Goal: Task Accomplishment & Management: Manage account settings

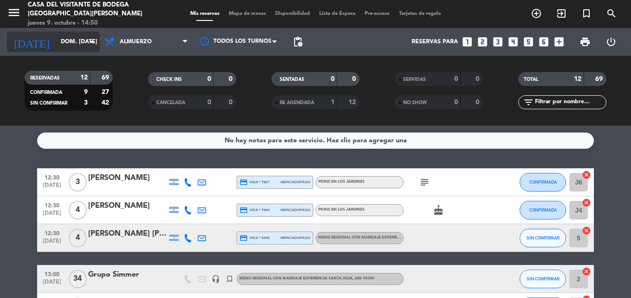
click at [89, 39] on icon "arrow_drop_down" at bounding box center [91, 41] width 11 height 11
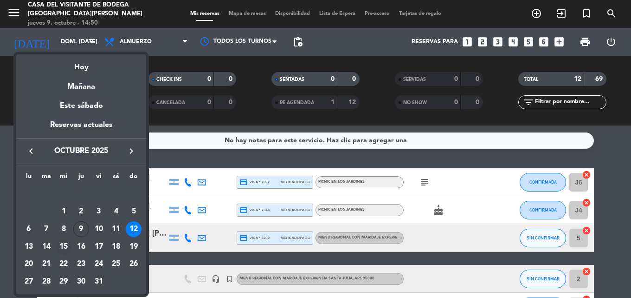
click at [65, 248] on div "15" at bounding box center [64, 247] width 16 height 16
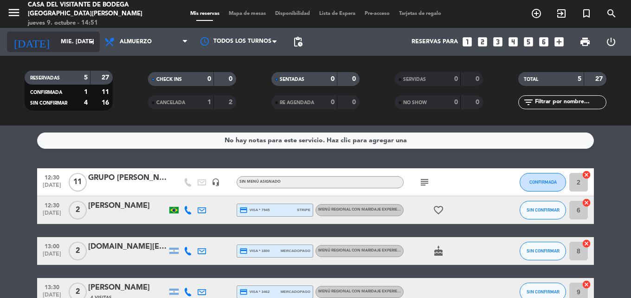
click at [93, 39] on icon "arrow_drop_down" at bounding box center [91, 41] width 11 height 11
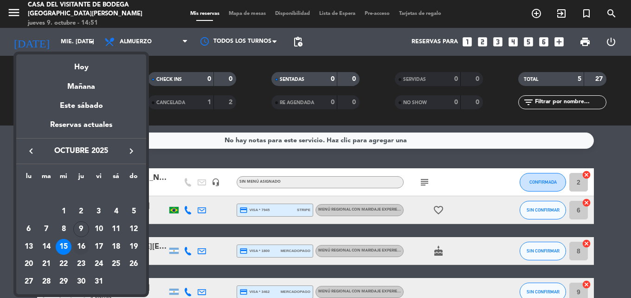
click at [84, 249] on div "16" at bounding box center [81, 247] width 16 height 16
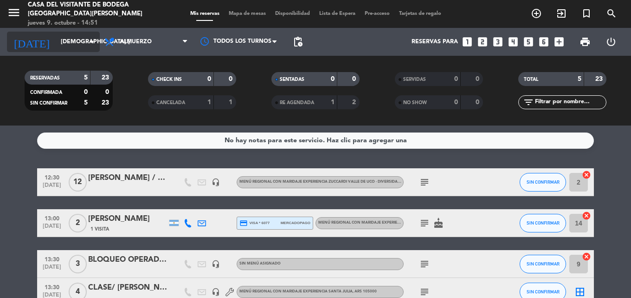
click at [88, 42] on icon "arrow_drop_down" at bounding box center [91, 41] width 11 height 11
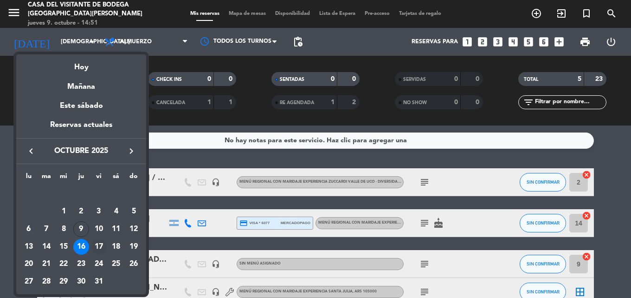
click at [100, 245] on div "17" at bounding box center [99, 247] width 16 height 16
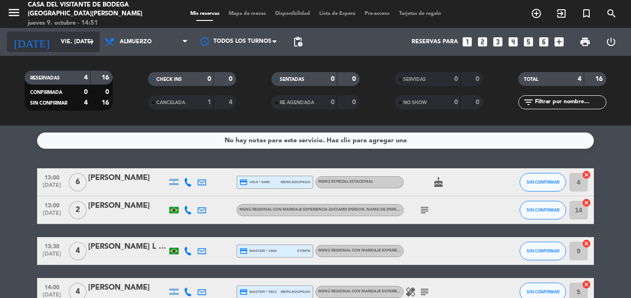
click at [91, 40] on icon "arrow_drop_down" at bounding box center [91, 41] width 11 height 11
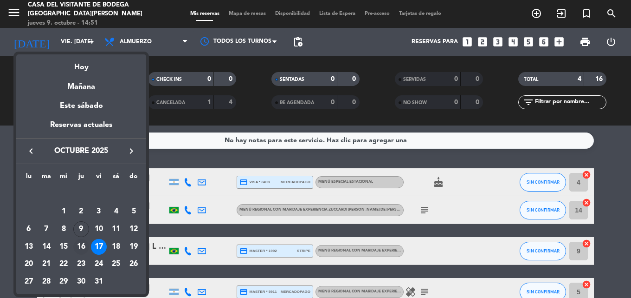
click at [84, 244] on div "16" at bounding box center [81, 247] width 16 height 16
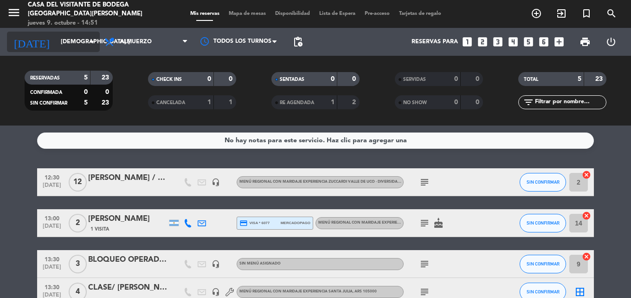
click at [91, 38] on icon "arrow_drop_down" at bounding box center [91, 41] width 11 height 11
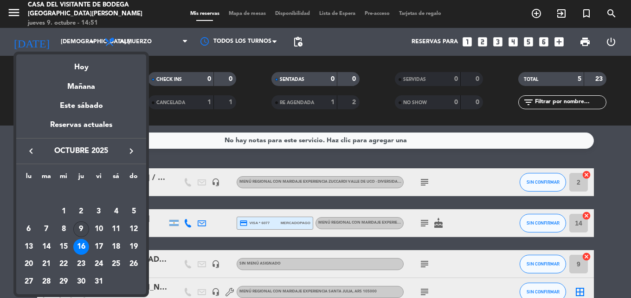
click at [85, 228] on div "9" at bounding box center [81, 229] width 16 height 16
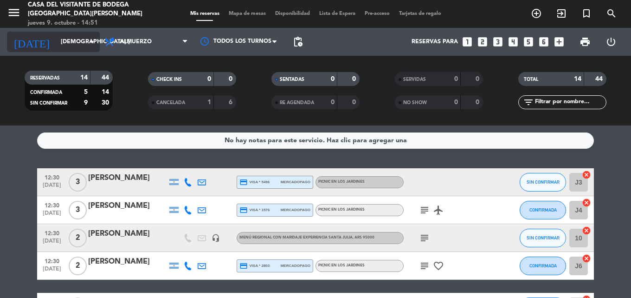
click at [88, 43] on icon "arrow_drop_down" at bounding box center [91, 41] width 11 height 11
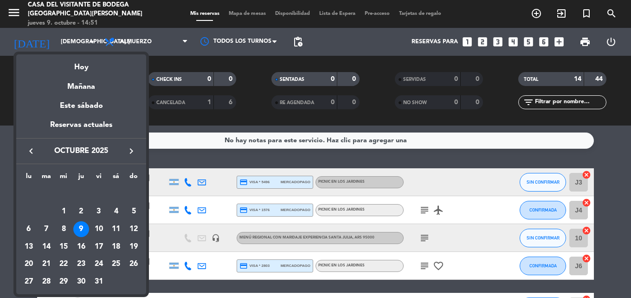
click at [133, 148] on icon "keyboard_arrow_right" at bounding box center [131, 150] width 11 height 11
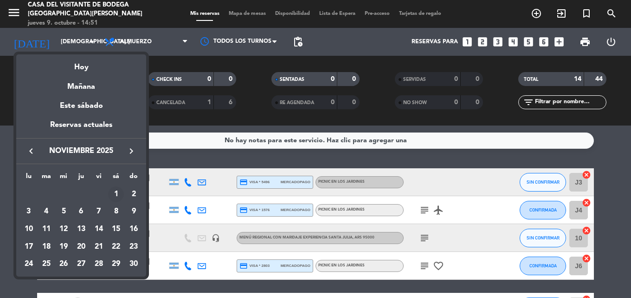
click at [116, 191] on div "1" at bounding box center [116, 194] width 16 height 16
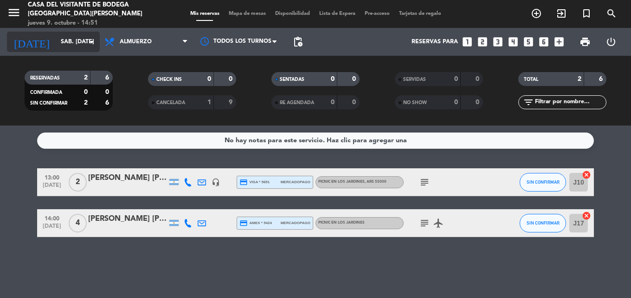
click at [94, 41] on icon "arrow_drop_down" at bounding box center [91, 41] width 11 height 11
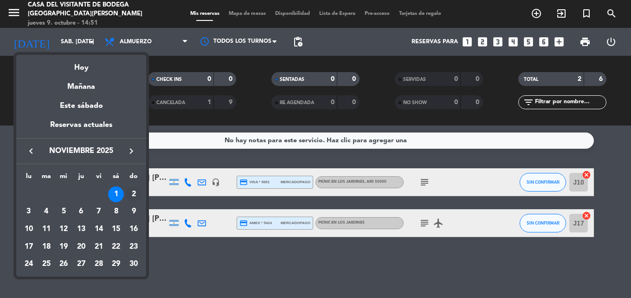
click at [131, 192] on div "2" at bounding box center [134, 194] width 16 height 16
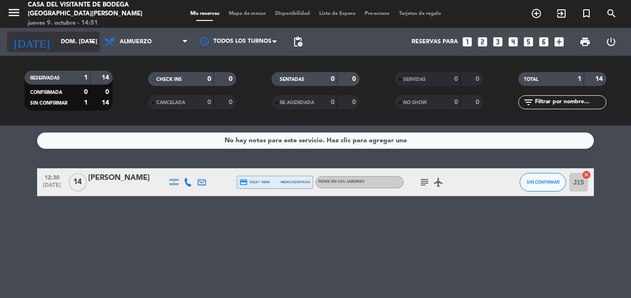
click at [88, 43] on icon "arrow_drop_down" at bounding box center [91, 41] width 11 height 11
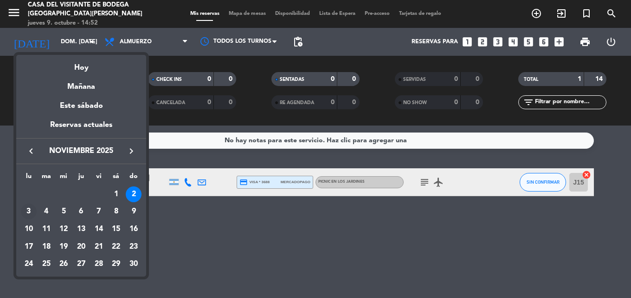
click at [28, 210] on div "3" at bounding box center [29, 211] width 16 height 16
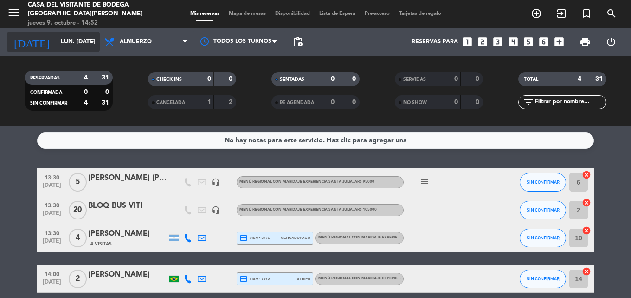
click at [91, 42] on icon "arrow_drop_down" at bounding box center [91, 41] width 11 height 11
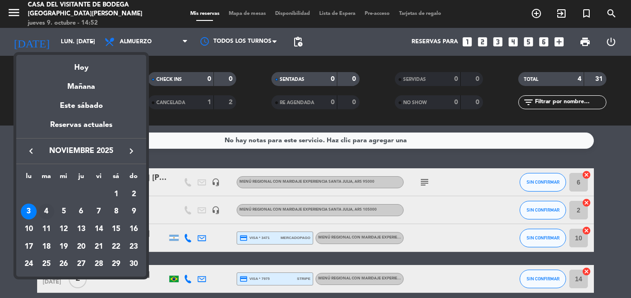
click at [45, 213] on div "4" at bounding box center [47, 211] width 16 height 16
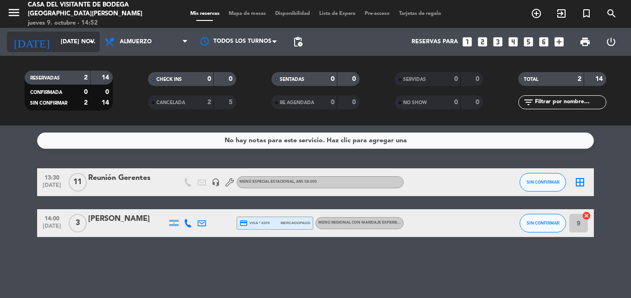
click at [92, 40] on icon "arrow_drop_down" at bounding box center [91, 41] width 11 height 11
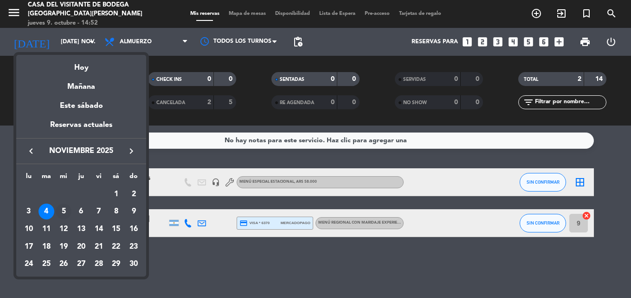
click at [59, 206] on div "5" at bounding box center [64, 211] width 16 height 16
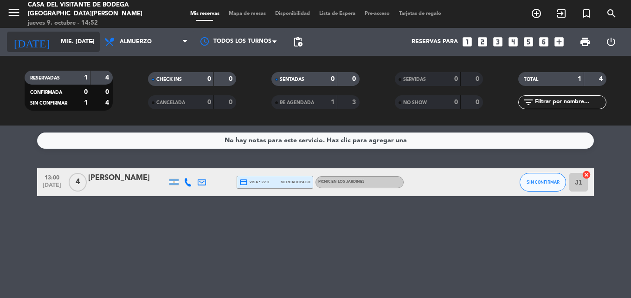
click at [90, 41] on icon "arrow_drop_down" at bounding box center [91, 41] width 11 height 11
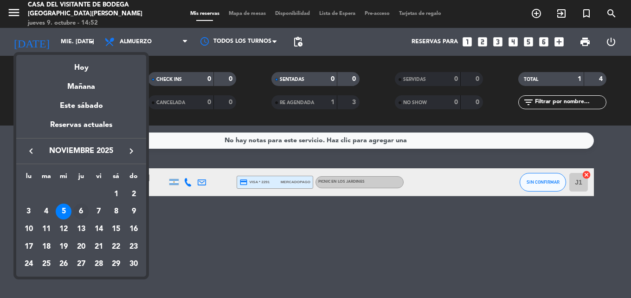
click at [83, 209] on div "6" at bounding box center [81, 211] width 16 height 16
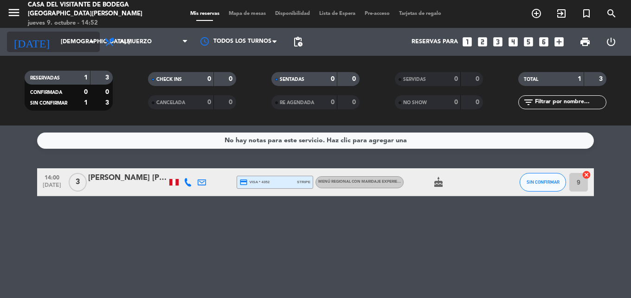
click at [94, 39] on icon "arrow_drop_down" at bounding box center [91, 41] width 11 height 11
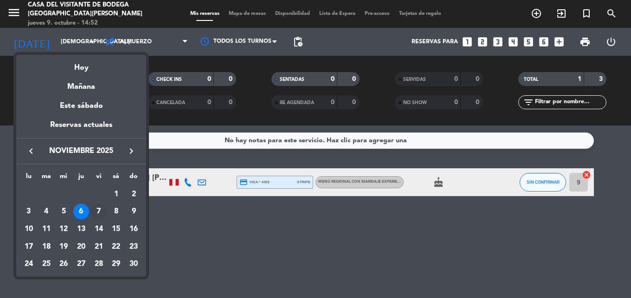
click at [103, 207] on div "7" at bounding box center [99, 211] width 16 height 16
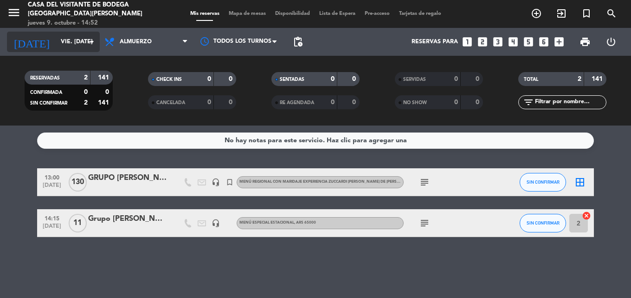
click at [90, 39] on icon "arrow_drop_down" at bounding box center [91, 41] width 11 height 11
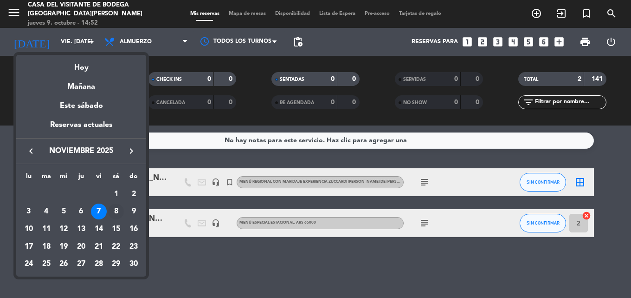
click at [116, 206] on div "8" at bounding box center [116, 211] width 16 height 16
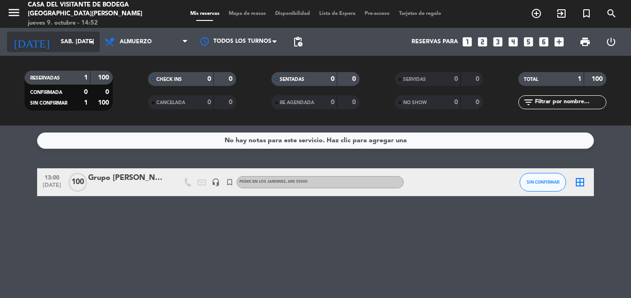
click at [92, 44] on icon "arrow_drop_down" at bounding box center [91, 41] width 11 height 11
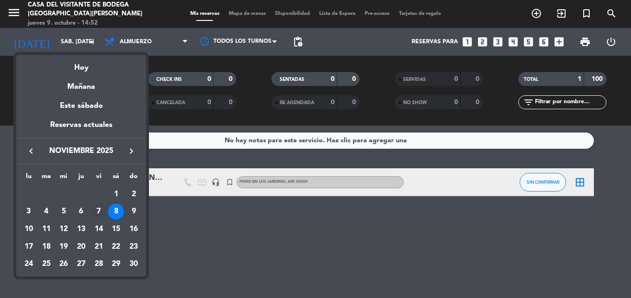
click at [101, 216] on div "7" at bounding box center [99, 211] width 16 height 16
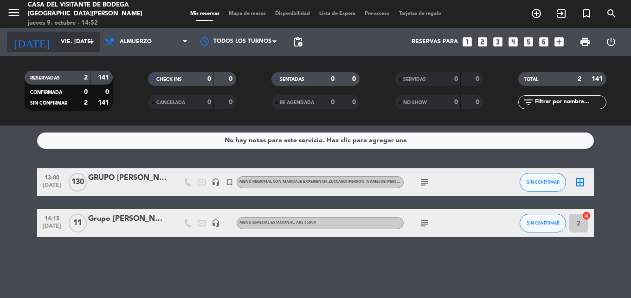
click at [92, 39] on icon "arrow_drop_down" at bounding box center [91, 41] width 11 height 11
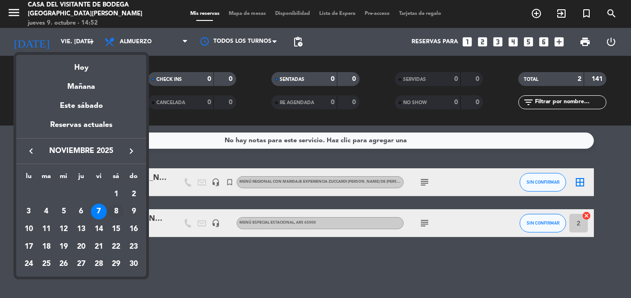
click at [113, 206] on div "8" at bounding box center [116, 211] width 16 height 16
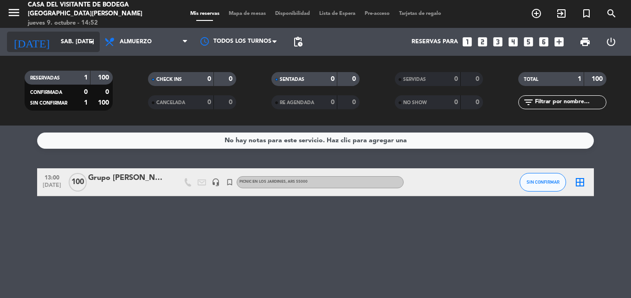
click at [91, 39] on icon "arrow_drop_down" at bounding box center [91, 41] width 11 height 11
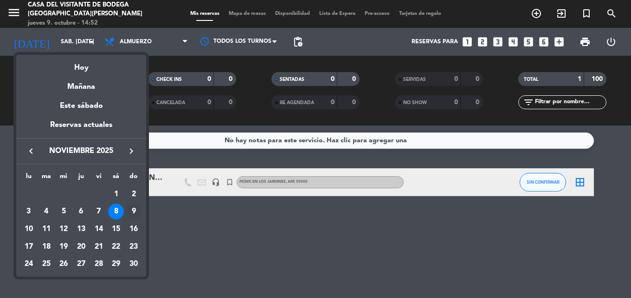
click at [131, 214] on div "9" at bounding box center [134, 211] width 16 height 16
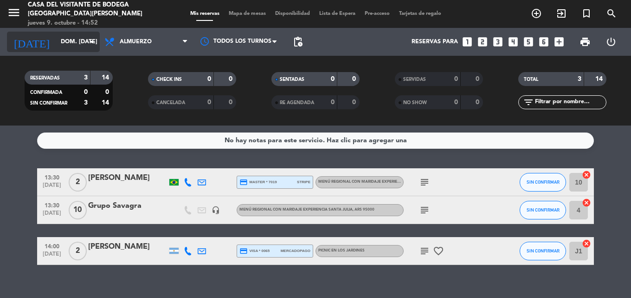
click at [91, 39] on icon "arrow_drop_down" at bounding box center [91, 41] width 11 height 11
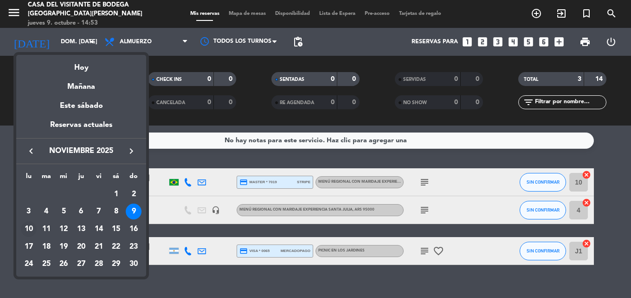
click at [29, 223] on div "10" at bounding box center [29, 229] width 16 height 16
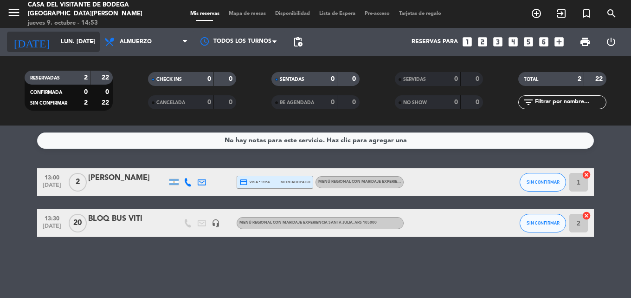
click at [89, 42] on icon "arrow_drop_down" at bounding box center [91, 41] width 11 height 11
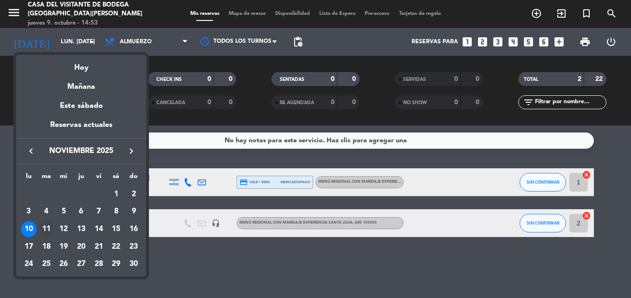
click at [49, 230] on div "11" at bounding box center [47, 229] width 16 height 16
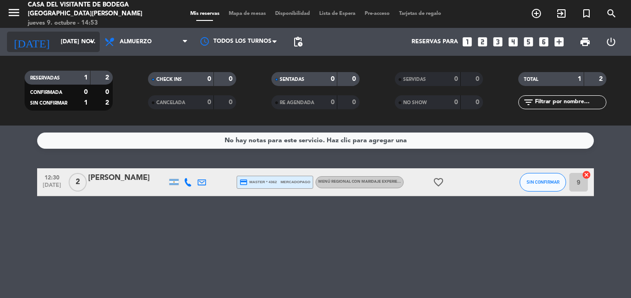
click at [97, 41] on input "[DATE] nov." at bounding box center [95, 42] width 78 height 16
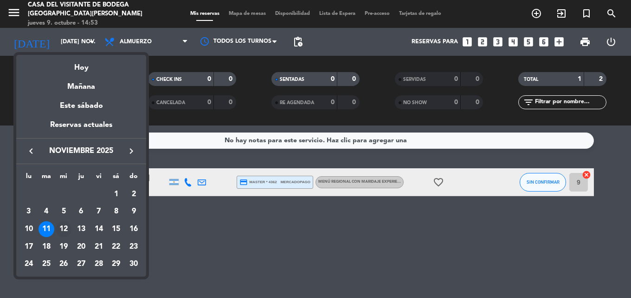
click at [68, 227] on div "12" at bounding box center [64, 229] width 16 height 16
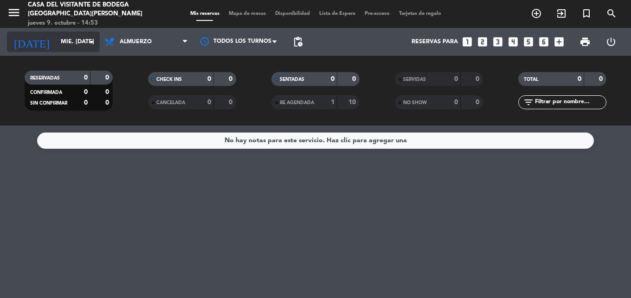
click at [94, 45] on icon "arrow_drop_down" at bounding box center [91, 41] width 11 height 11
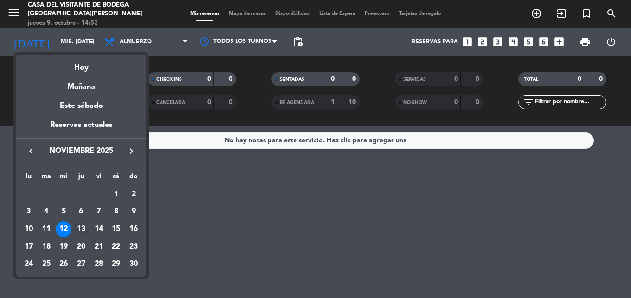
click at [84, 222] on div "13" at bounding box center [81, 229] width 16 height 16
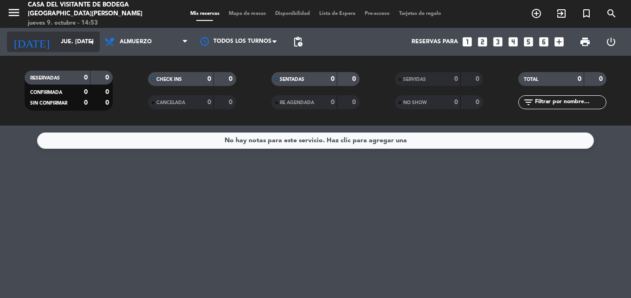
click at [95, 42] on icon "arrow_drop_down" at bounding box center [91, 41] width 11 height 11
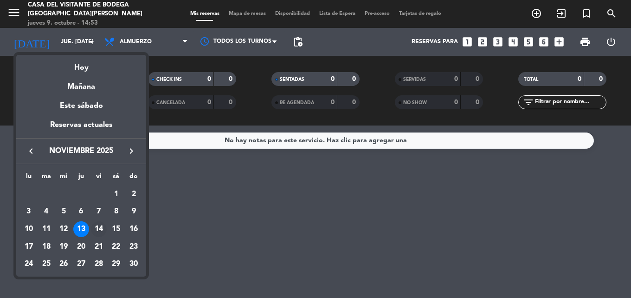
click at [101, 226] on div "14" at bounding box center [99, 229] width 16 height 16
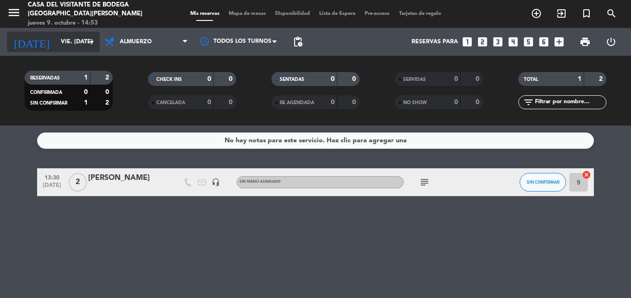
click at [87, 41] on icon "arrow_drop_down" at bounding box center [91, 41] width 11 height 11
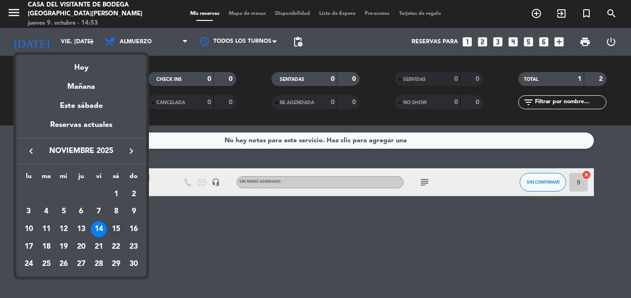
click at [120, 226] on div "15" at bounding box center [116, 229] width 16 height 16
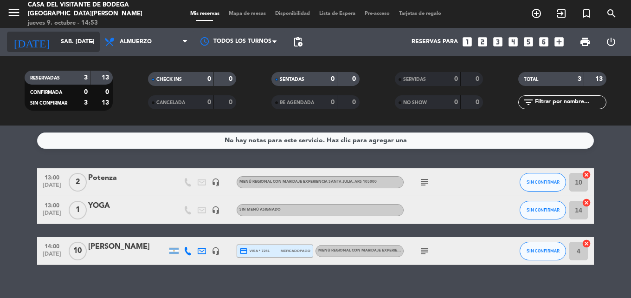
click at [93, 45] on icon "arrow_drop_down" at bounding box center [91, 41] width 11 height 11
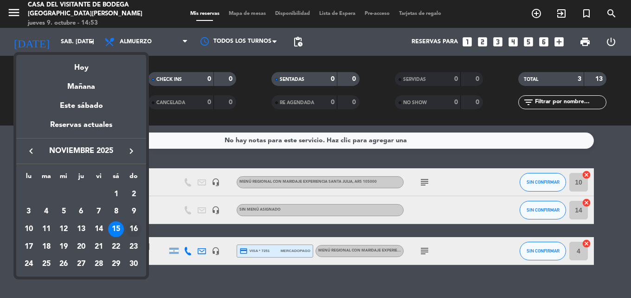
click at [127, 231] on div "16" at bounding box center [134, 229] width 16 height 16
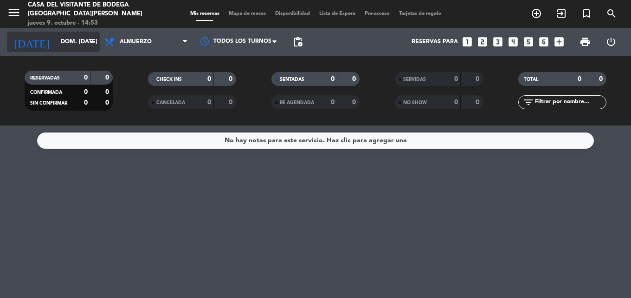
click at [86, 41] on div "[DATE] dom. [DATE] arrow_drop_down" at bounding box center [53, 42] width 93 height 20
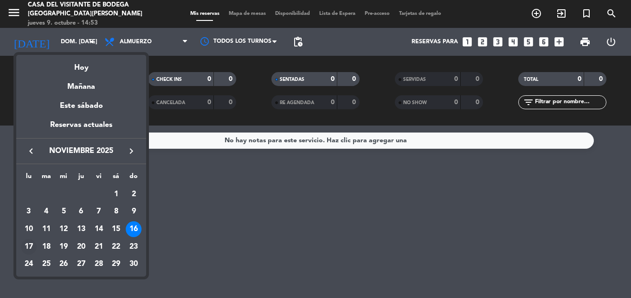
click at [27, 249] on div "17" at bounding box center [29, 247] width 16 height 16
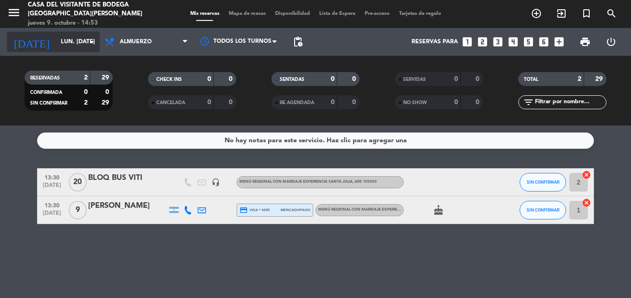
click at [87, 46] on icon "arrow_drop_down" at bounding box center [91, 41] width 11 height 11
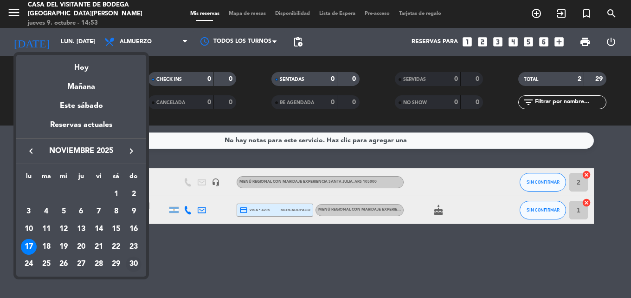
click at [136, 261] on div "30" at bounding box center [134, 264] width 16 height 16
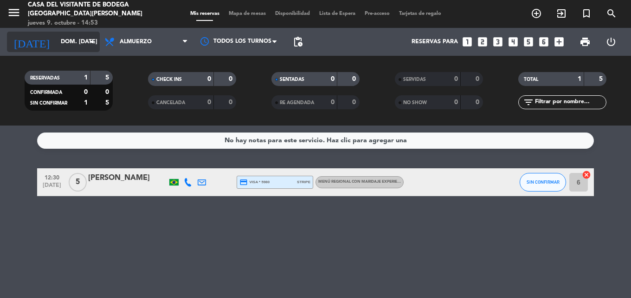
click at [92, 42] on icon "arrow_drop_down" at bounding box center [91, 41] width 11 height 11
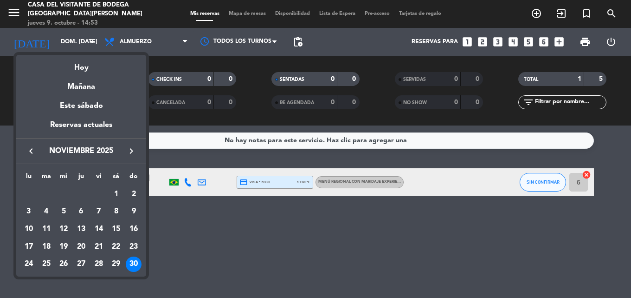
click at [28, 153] on icon "keyboard_arrow_left" at bounding box center [31, 150] width 11 height 11
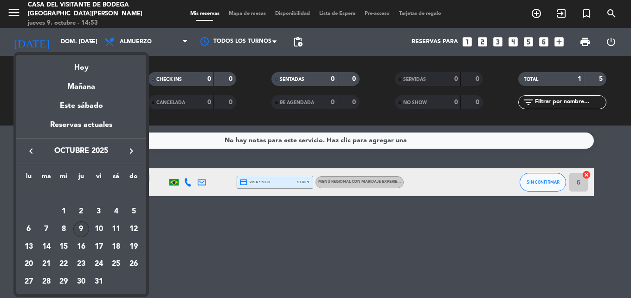
click at [80, 231] on div "9" at bounding box center [81, 229] width 16 height 16
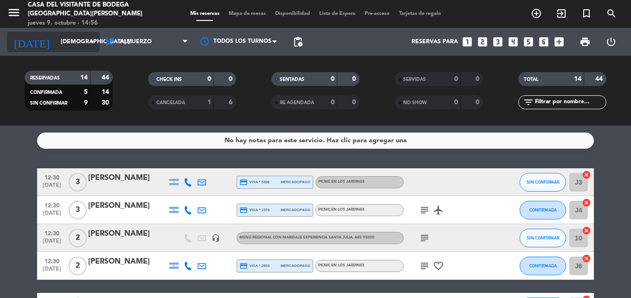
click at [56, 42] on input "[DEMOGRAPHIC_DATA] [DATE]" at bounding box center [95, 42] width 78 height 16
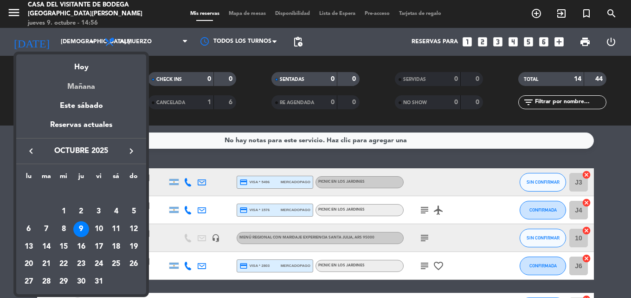
click at [89, 89] on div "Mañana" at bounding box center [81, 83] width 130 height 19
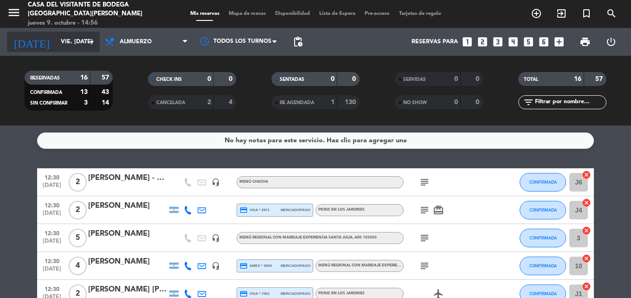
click at [73, 37] on input "vie. [DATE]" at bounding box center [95, 42] width 78 height 16
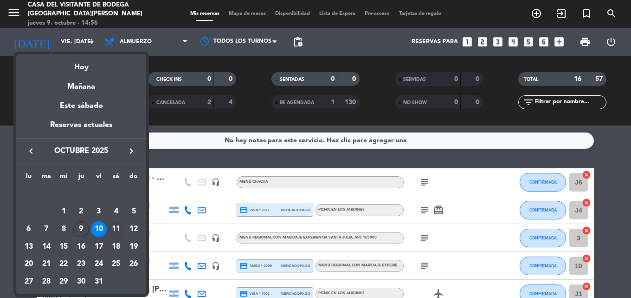
click at [117, 230] on div "11" at bounding box center [116, 229] width 16 height 16
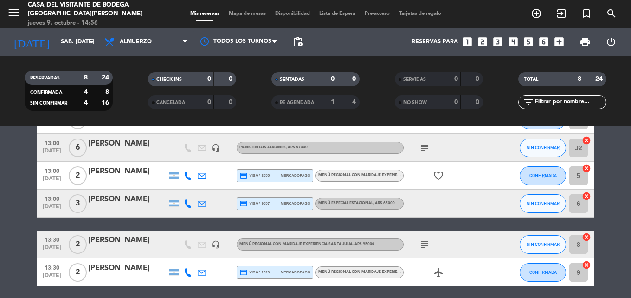
scroll to position [73, 0]
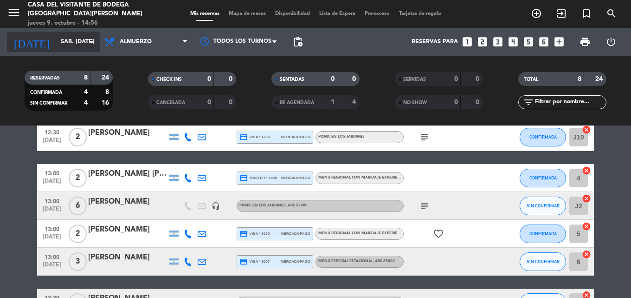
click at [86, 45] on input "sáb. [DATE]" at bounding box center [95, 42] width 78 height 16
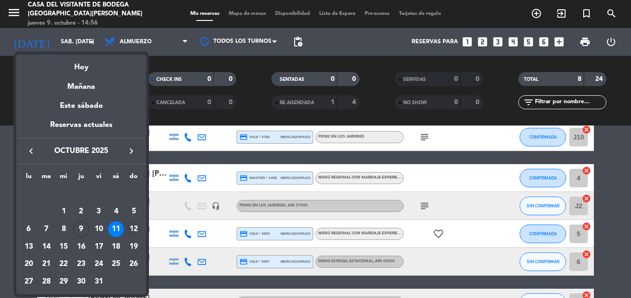
click at [132, 226] on div "12" at bounding box center [134, 229] width 16 height 16
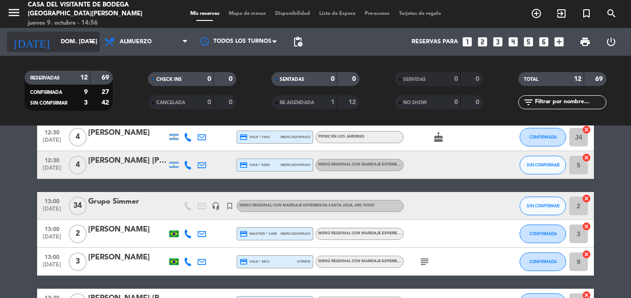
click at [86, 45] on input "dom. [DATE]" at bounding box center [95, 42] width 78 height 16
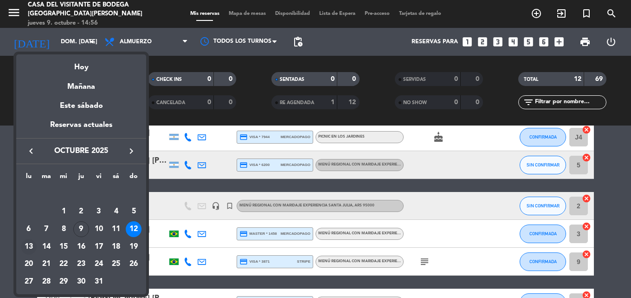
click at [29, 245] on div "13" at bounding box center [29, 247] width 16 height 16
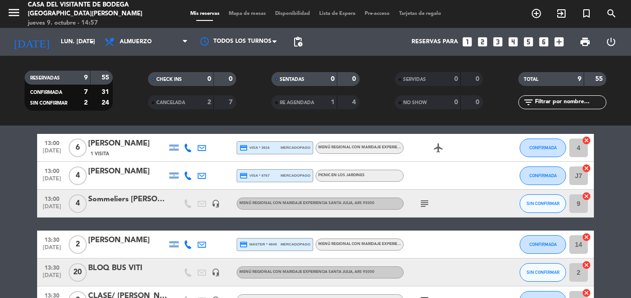
scroll to position [0, 0]
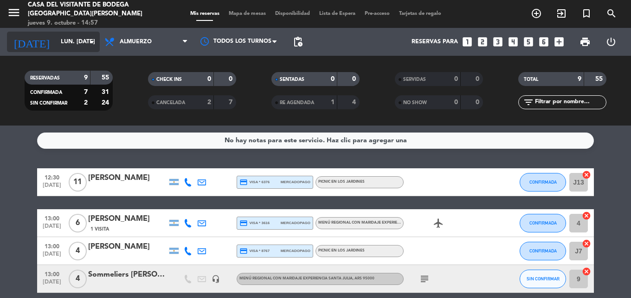
click at [78, 37] on input "lun. [DATE]" at bounding box center [95, 42] width 78 height 16
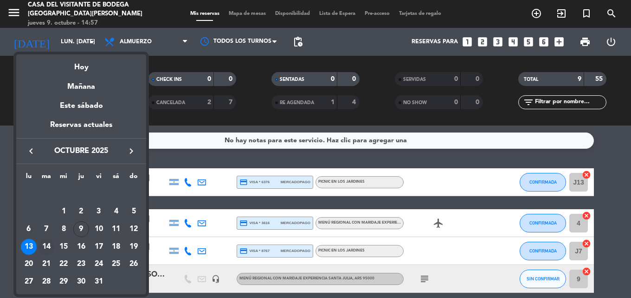
click at [50, 246] on div "14" at bounding box center [47, 247] width 16 height 16
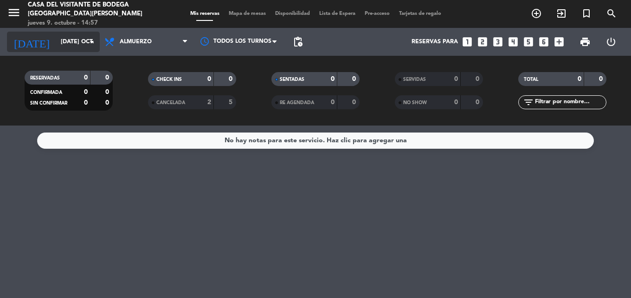
click at [77, 42] on input "[DATE] oct." at bounding box center [95, 42] width 78 height 16
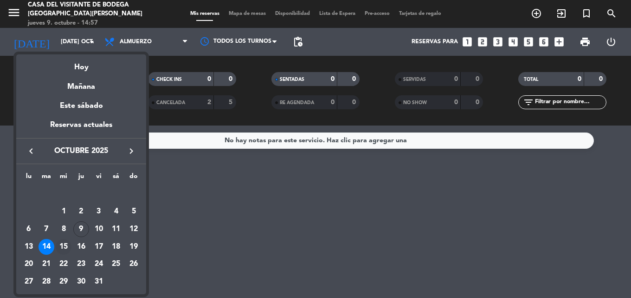
click at [67, 243] on div "15" at bounding box center [64, 247] width 16 height 16
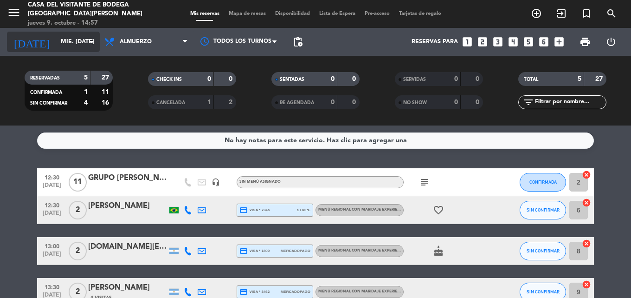
click at [92, 49] on input "mié. [DATE]" at bounding box center [95, 42] width 78 height 16
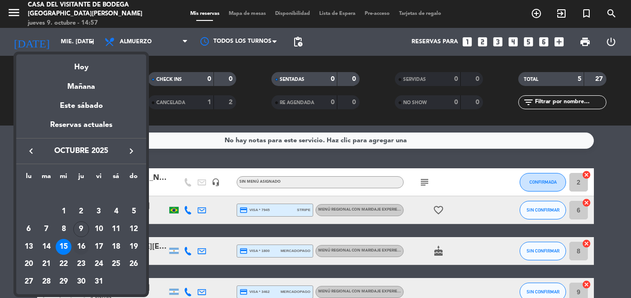
click at [85, 247] on div "16" at bounding box center [81, 247] width 16 height 16
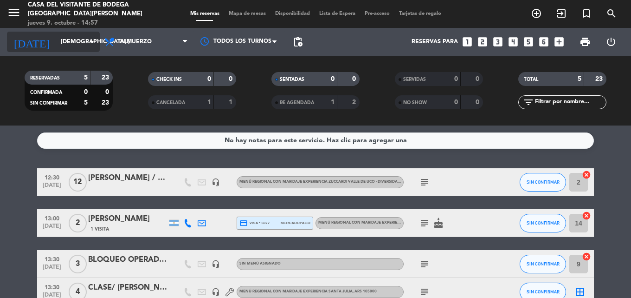
click at [88, 46] on icon "arrow_drop_down" at bounding box center [91, 41] width 11 height 11
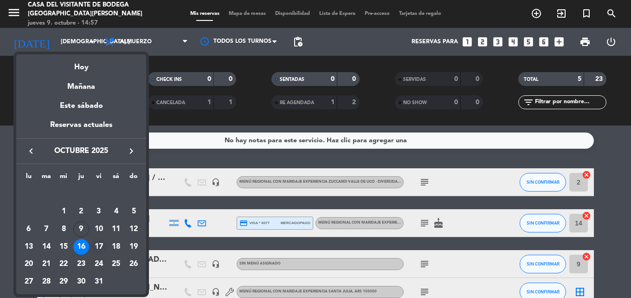
click at [101, 246] on div "17" at bounding box center [99, 247] width 16 height 16
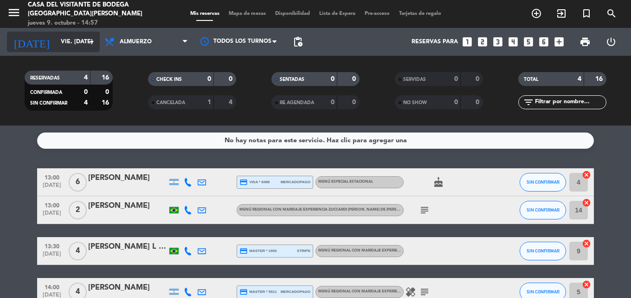
click at [87, 39] on icon "arrow_drop_down" at bounding box center [91, 41] width 11 height 11
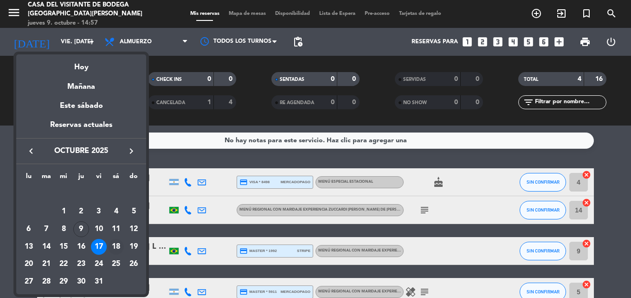
click at [119, 246] on div "18" at bounding box center [116, 247] width 16 height 16
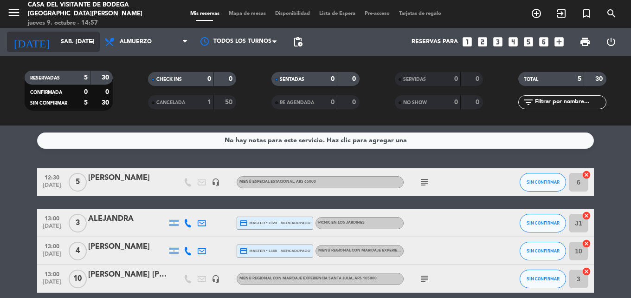
click at [90, 45] on icon "arrow_drop_down" at bounding box center [91, 41] width 11 height 11
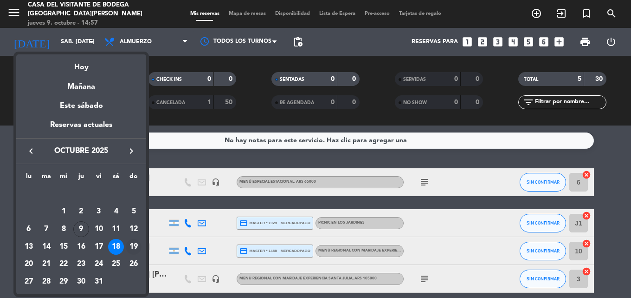
click at [136, 246] on div "19" at bounding box center [134, 247] width 16 height 16
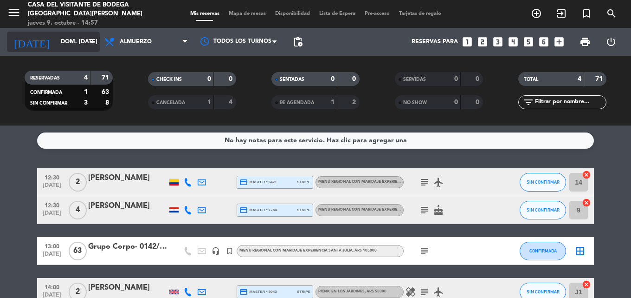
click at [85, 45] on input "dom. [DATE]" at bounding box center [95, 42] width 78 height 16
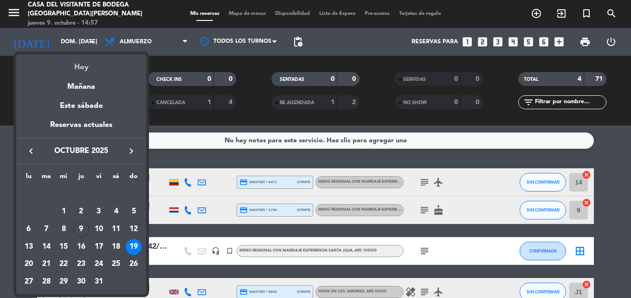
click at [84, 68] on div "Hoy" at bounding box center [81, 63] width 130 height 19
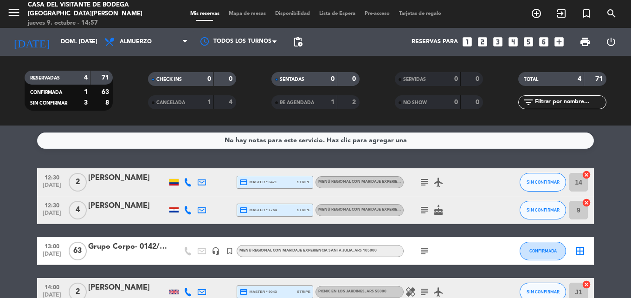
type input "[DEMOGRAPHIC_DATA] [DATE]"
